Goal: Task Accomplishment & Management: Manage account settings

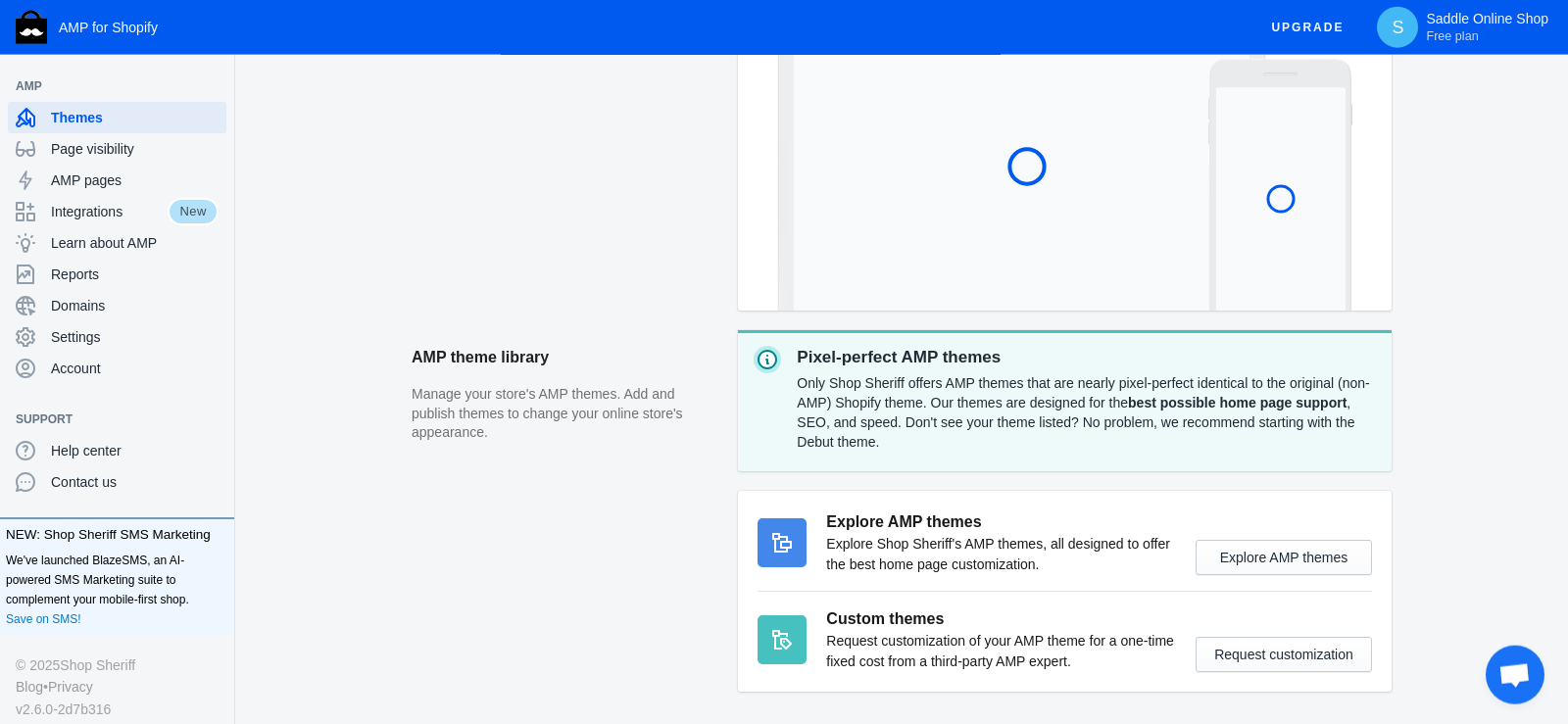
scroll to position [644, 0]
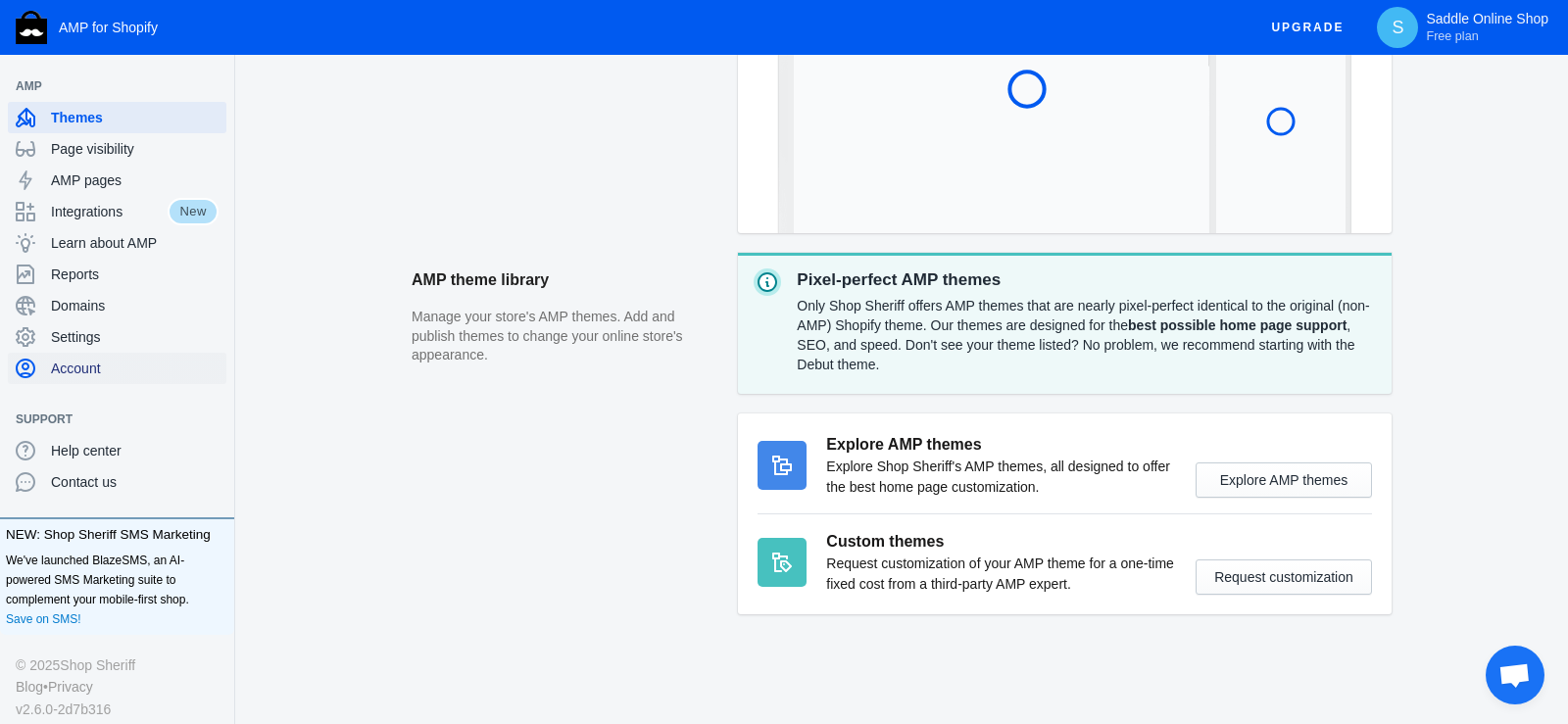
click at [89, 363] on span "Account" at bounding box center [134, 368] width 168 height 20
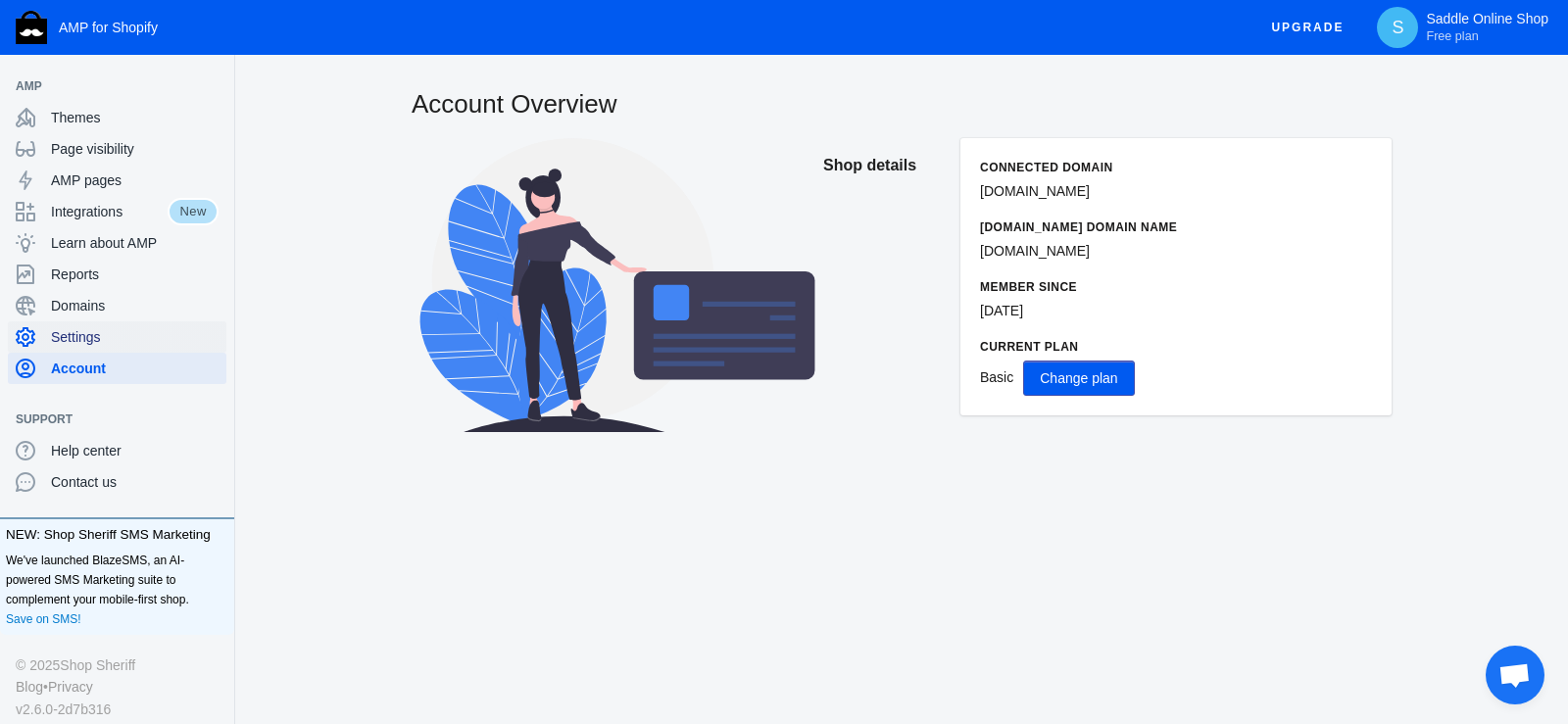
click at [89, 345] on span "Settings" at bounding box center [134, 337] width 168 height 20
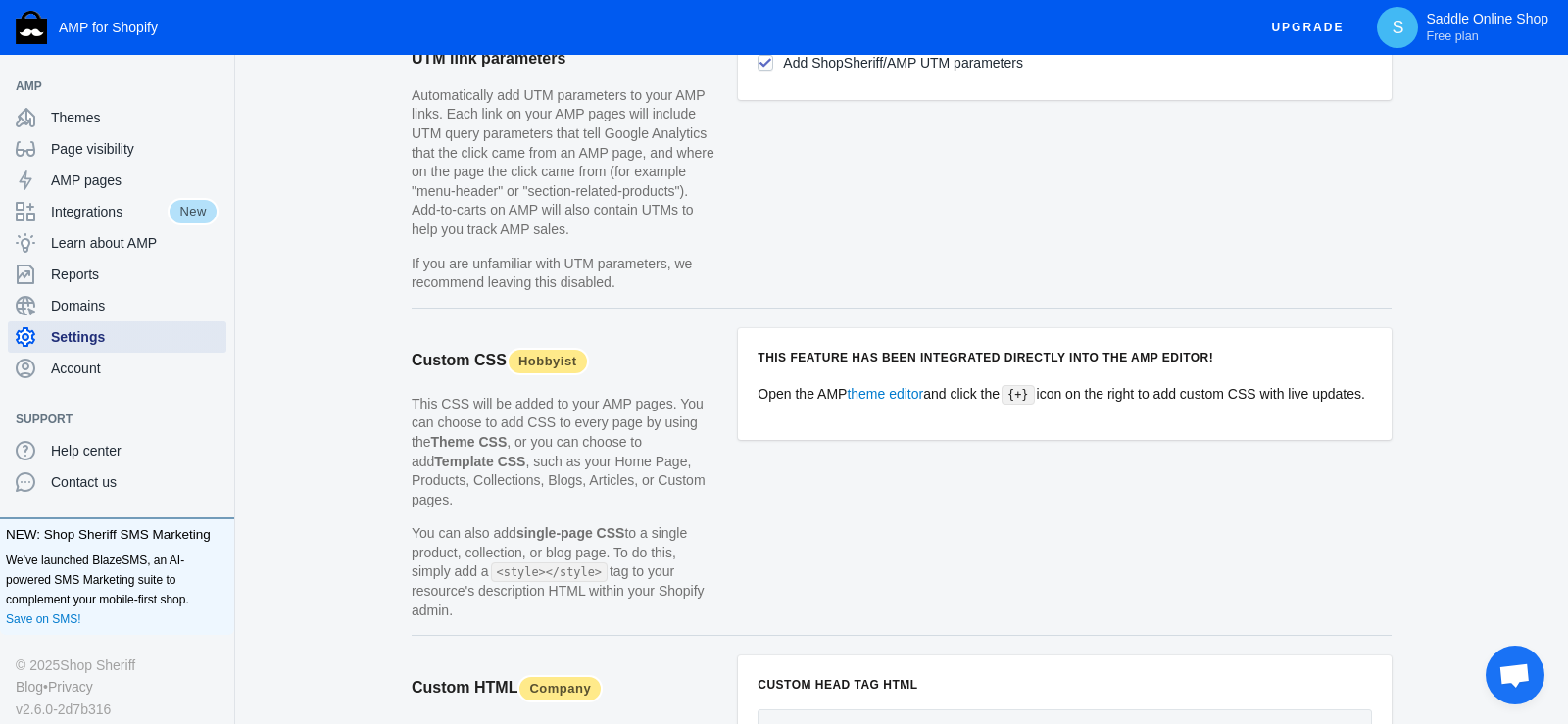
scroll to position [1858, 0]
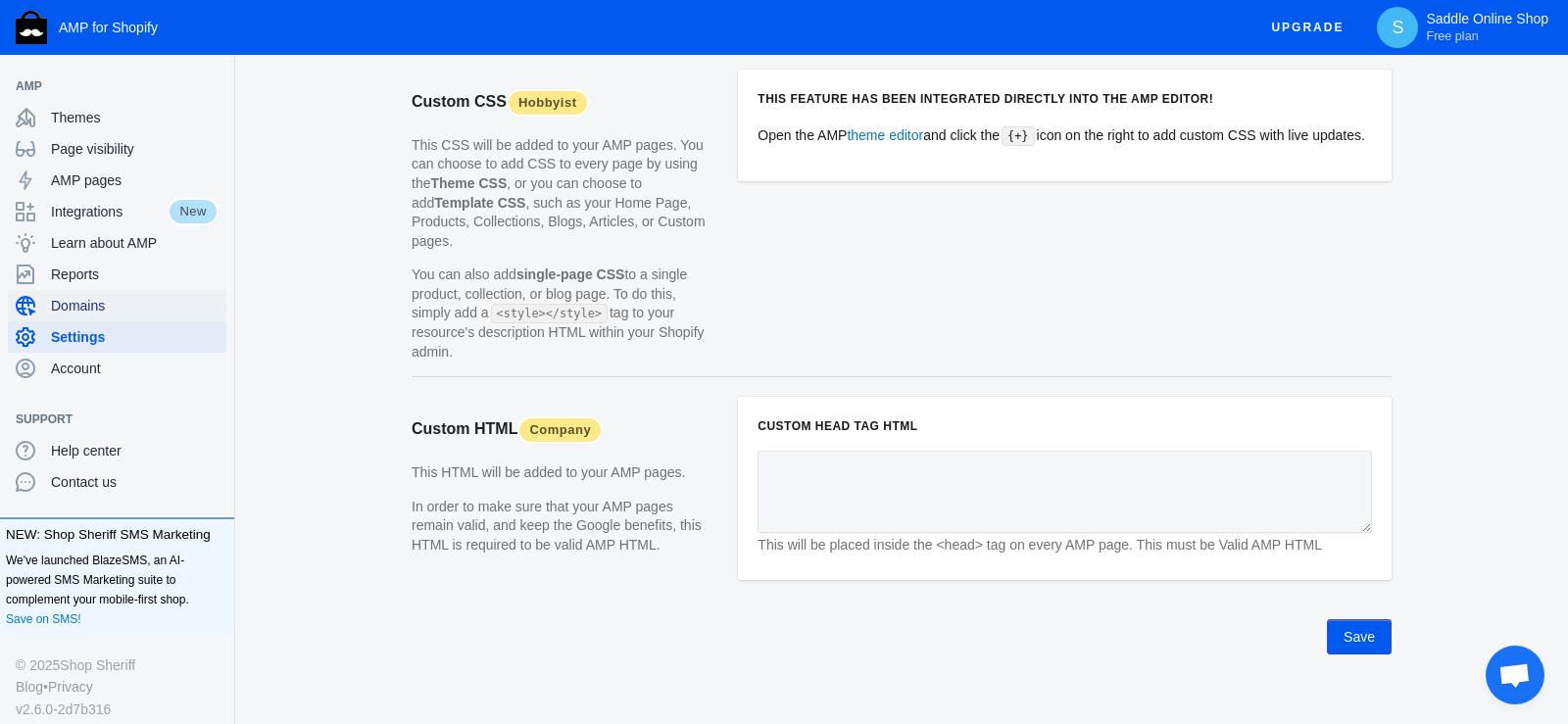
click at [87, 310] on span "Domains" at bounding box center [134, 305] width 168 height 20
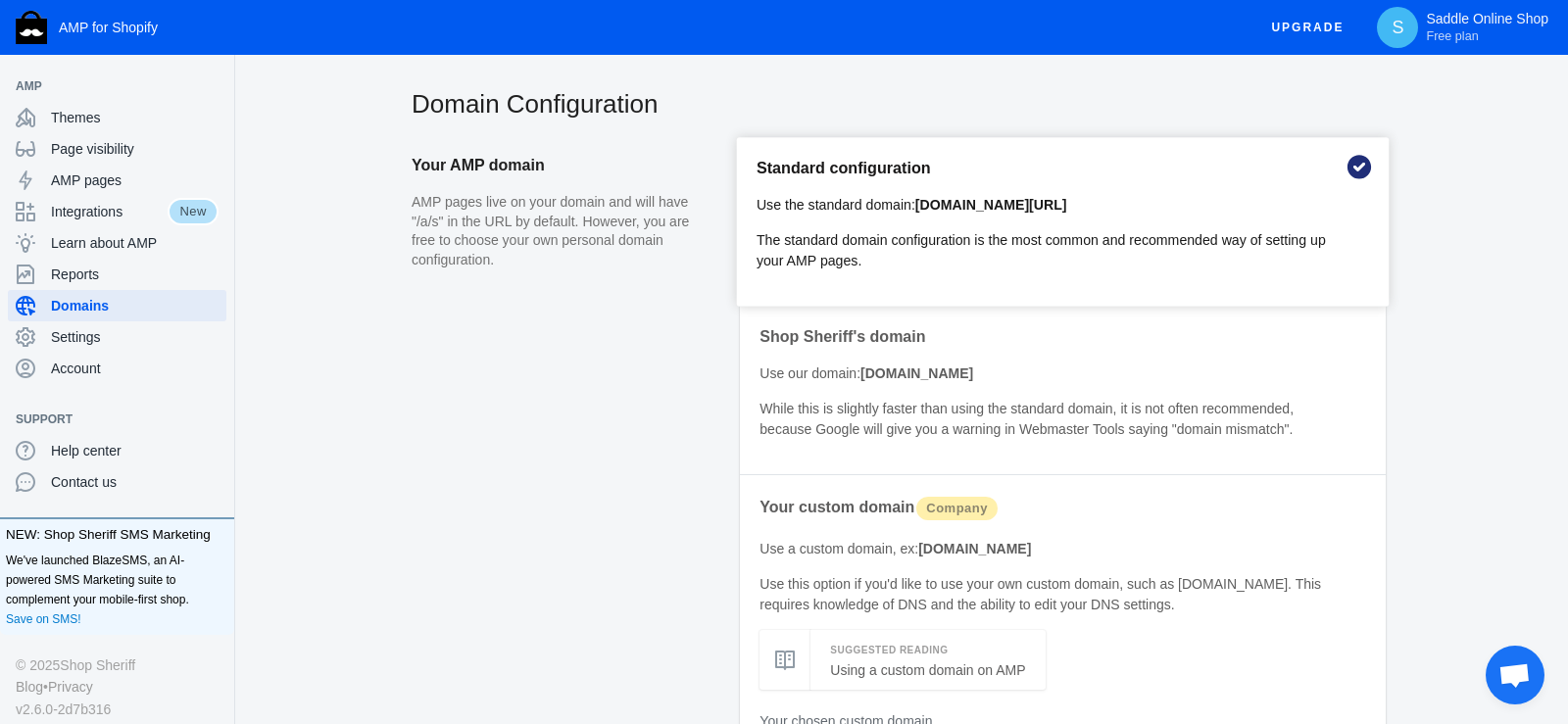
click at [1363, 171] on use at bounding box center [1360, 167] width 30 height 30
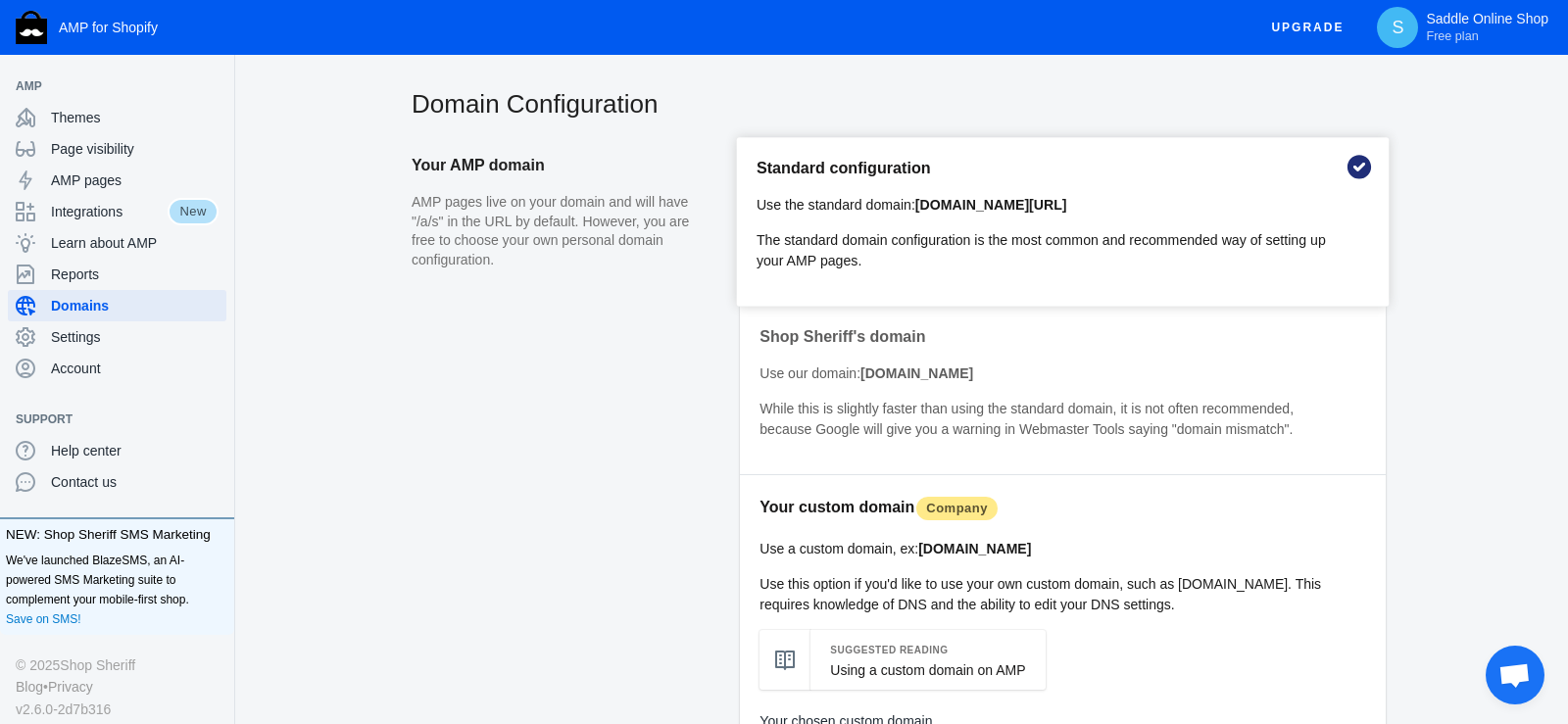
scroll to position [240, 0]
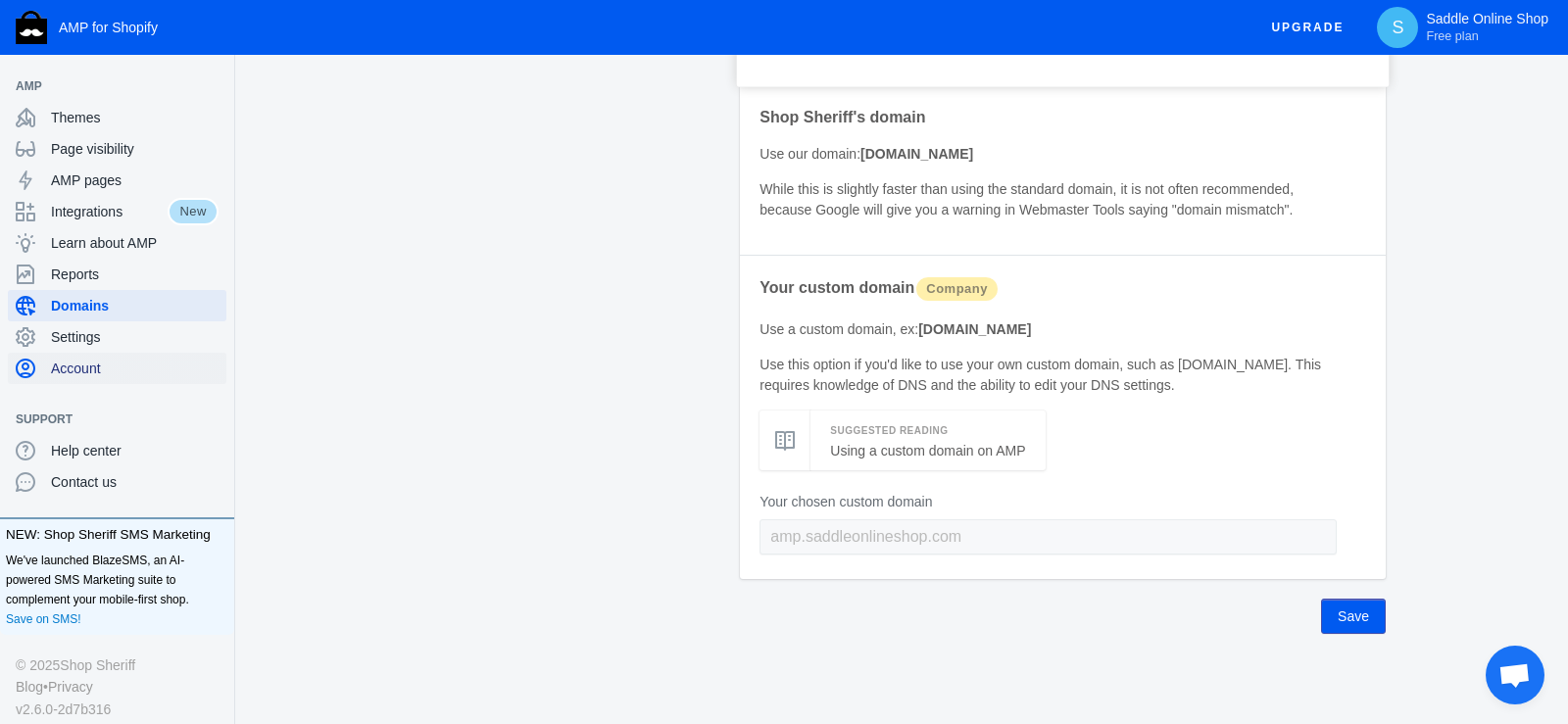
click at [95, 366] on span "Account" at bounding box center [134, 368] width 168 height 20
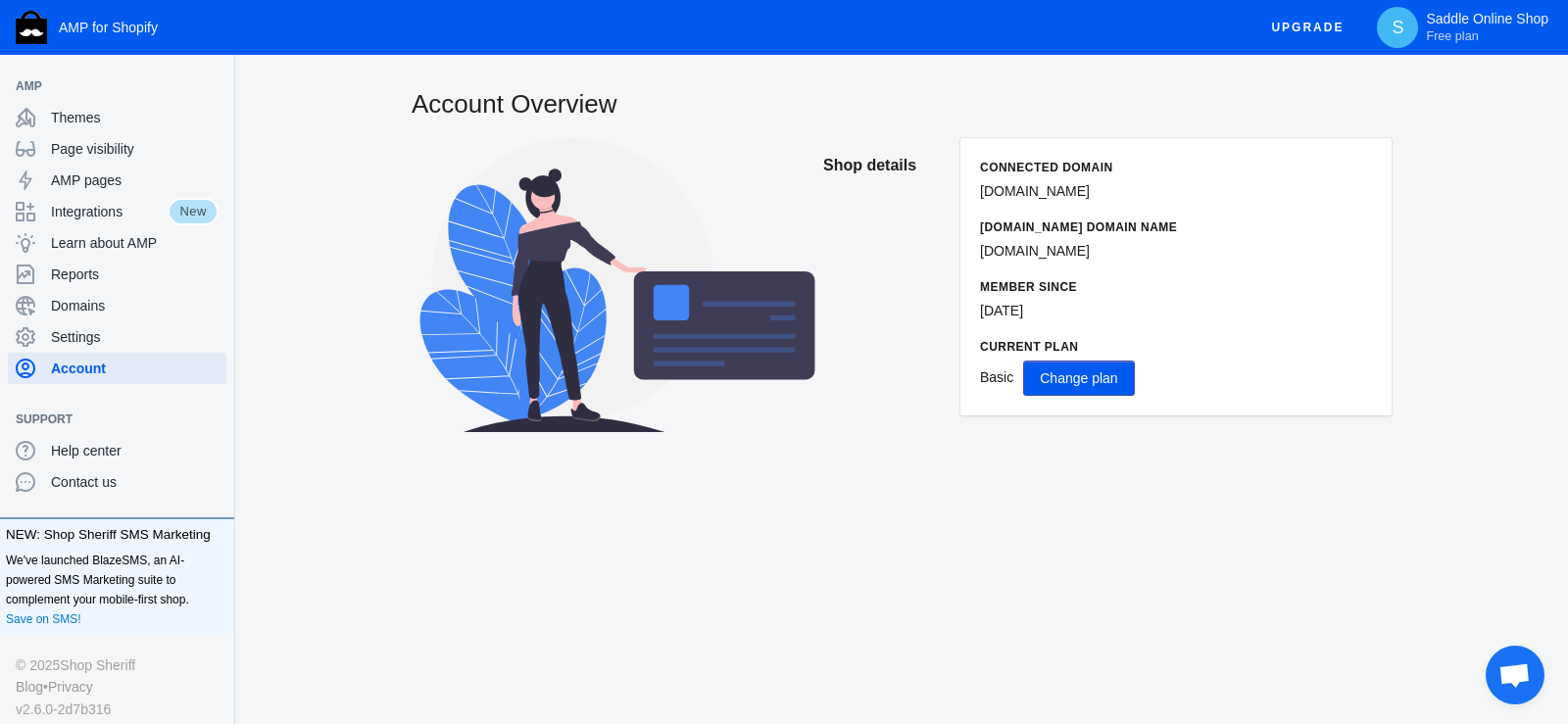
click at [1048, 378] on span "Change plan" at bounding box center [1079, 378] width 77 height 16
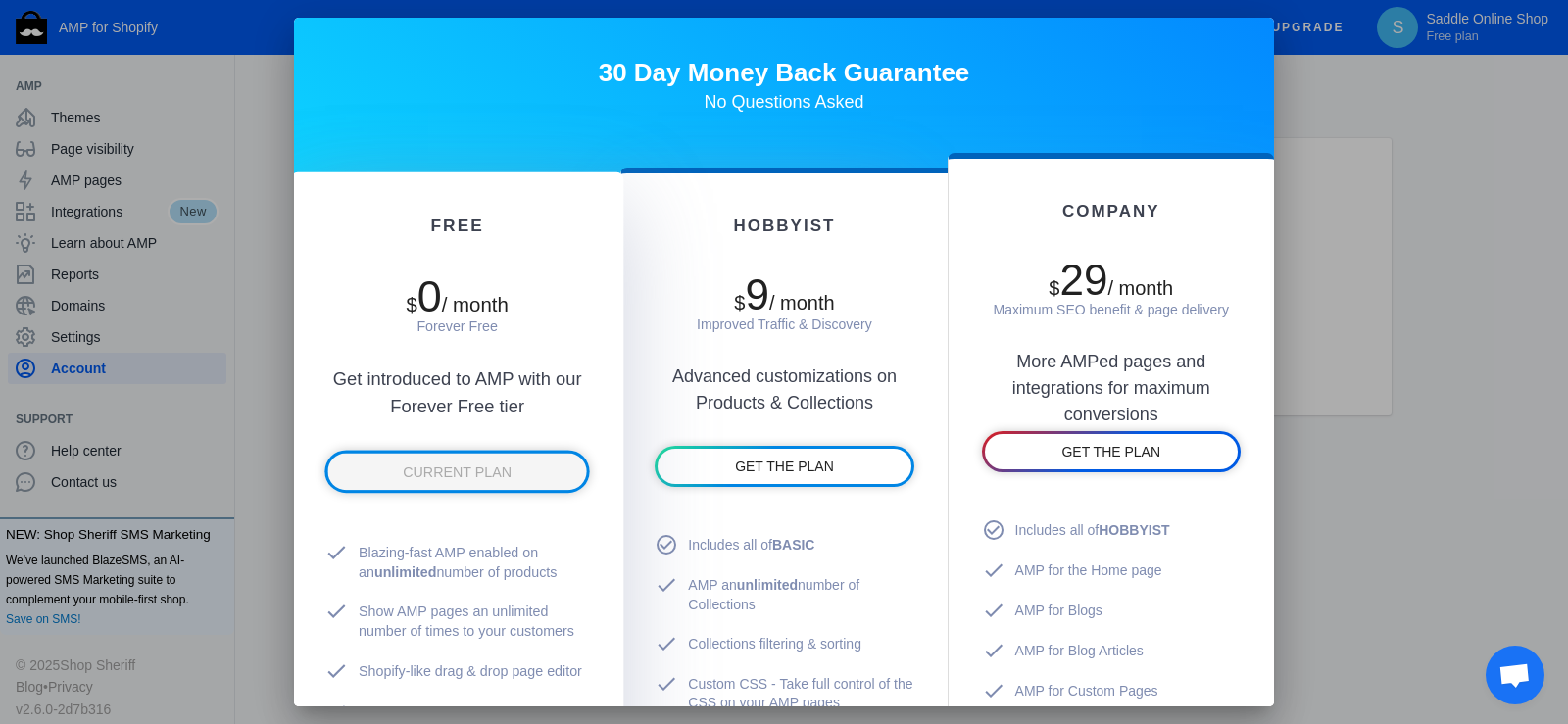
click at [505, 468] on span "CURRENT PLAN" at bounding box center [457, 472] width 109 height 16
click at [506, 474] on span "CURRENT PLAN" at bounding box center [457, 472] width 109 height 16
